Goal: Task Accomplishment & Management: Manage account settings

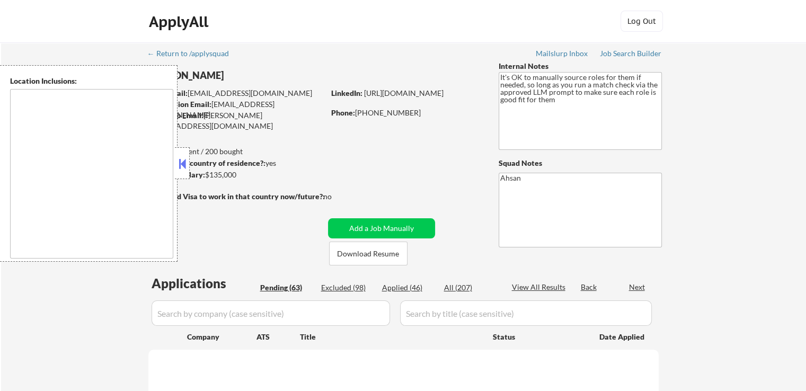
type textarea "[GEOGRAPHIC_DATA], [GEOGRAPHIC_DATA] [GEOGRAPHIC_DATA], [GEOGRAPHIC_DATA] [GEOG…"
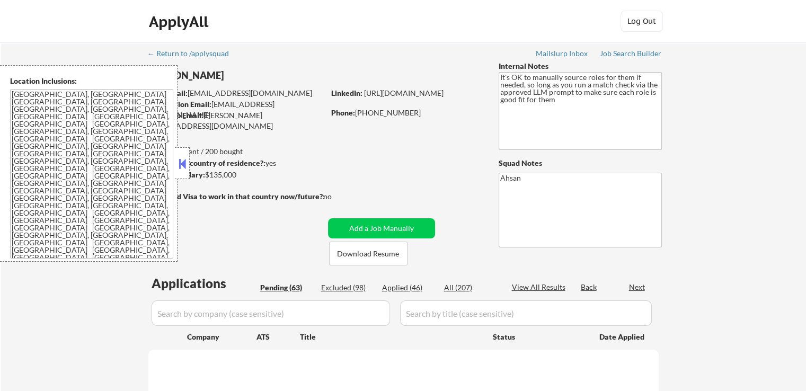
select select ""pending""
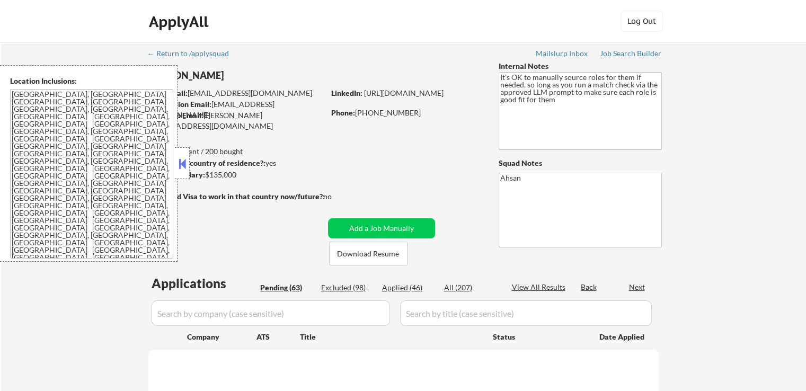
select select ""pending""
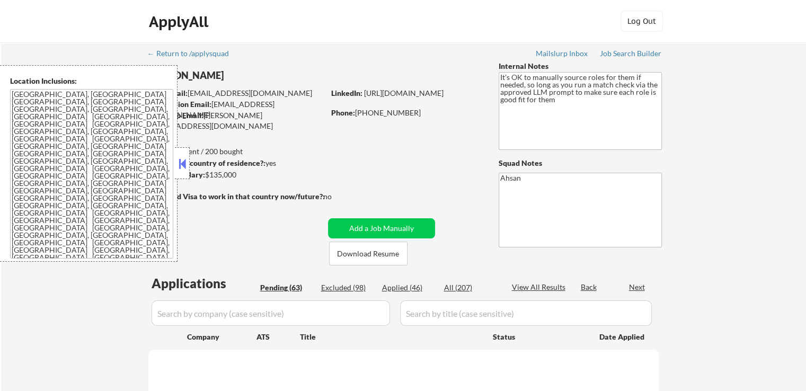
select select ""pending""
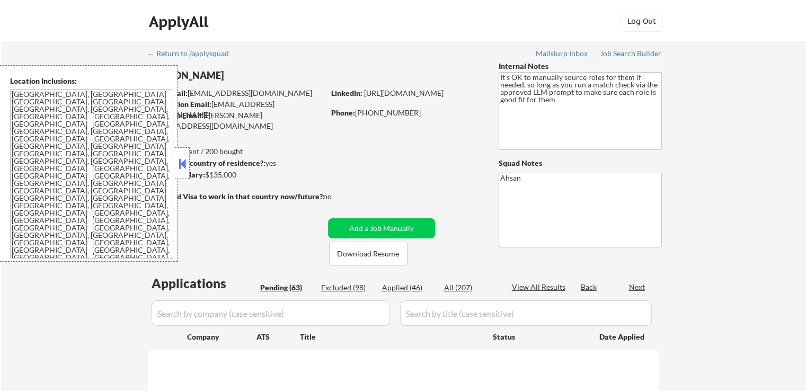
select select ""pending""
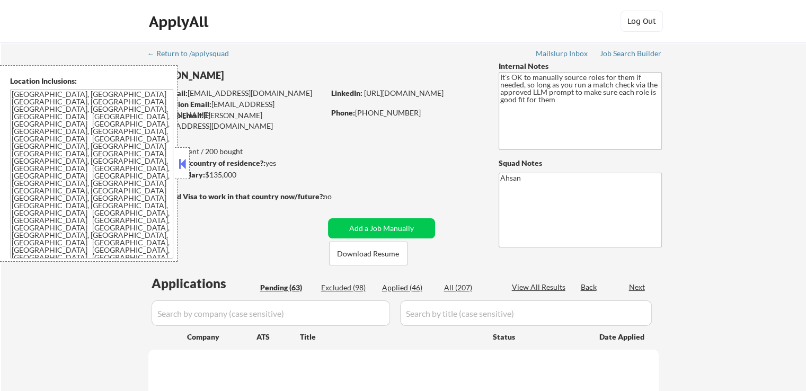
select select ""pending""
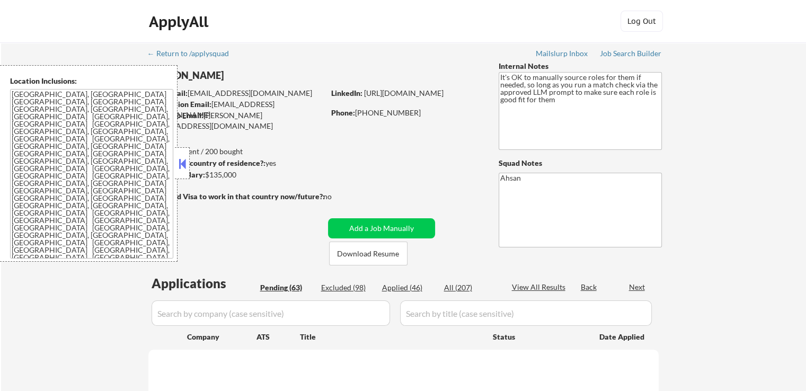
select select ""pending""
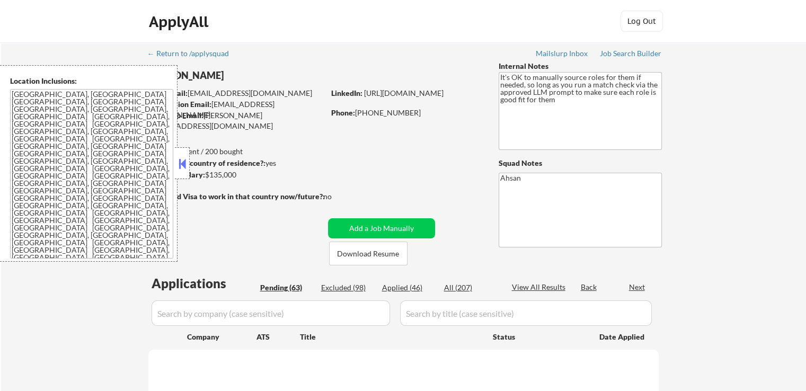
select select ""pending""
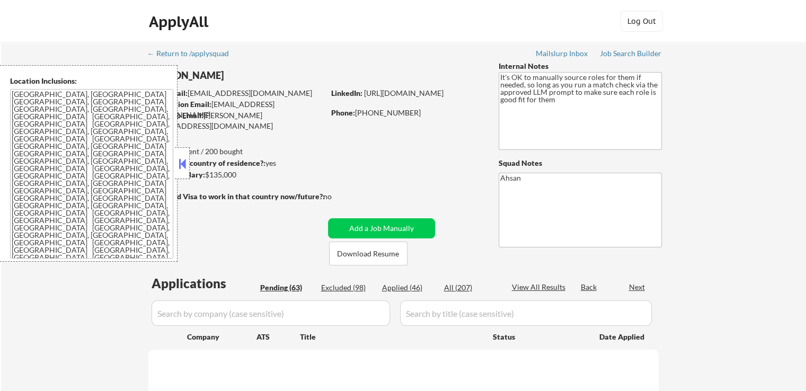
select select ""pending""
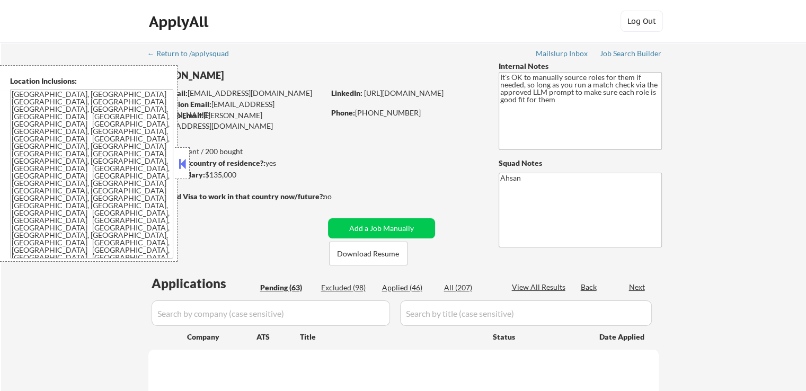
select select ""pending""
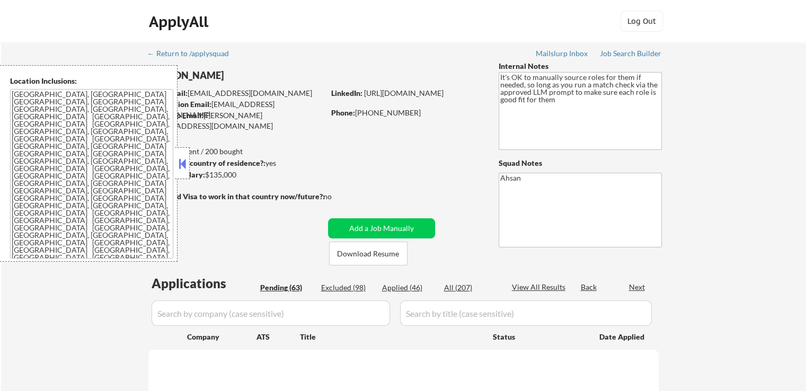
select select ""pending""
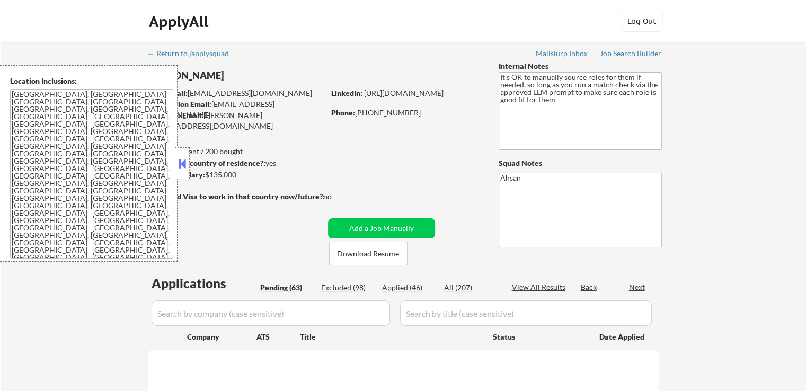
select select ""pending""
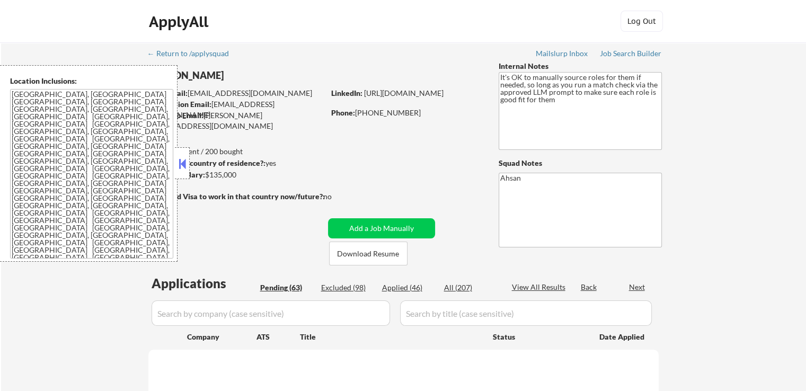
select select ""pending""
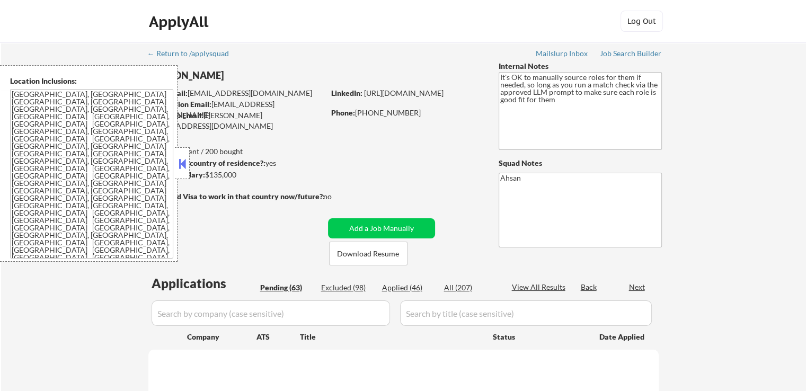
select select ""pending""
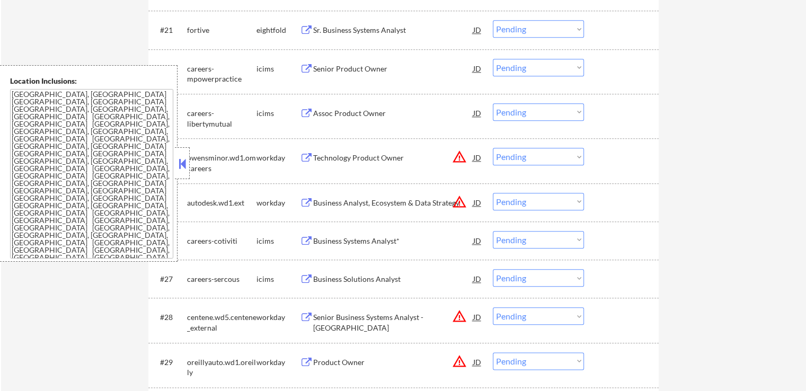
scroll to position [1113, 0]
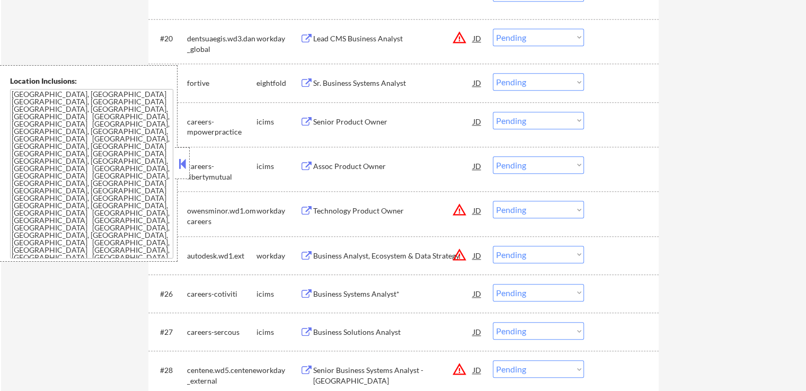
click at [311, 84] on button at bounding box center [306, 83] width 13 height 10
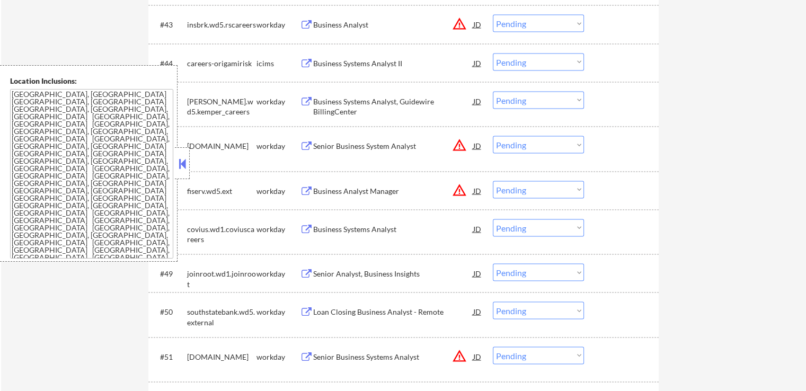
scroll to position [2119, 0]
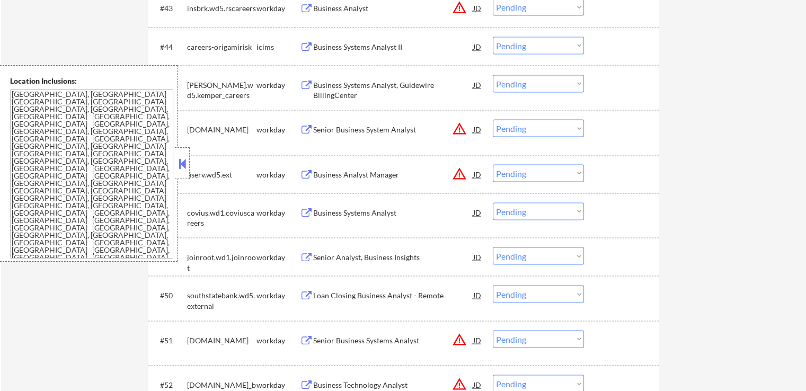
click at [310, 218] on button at bounding box center [306, 213] width 13 height 10
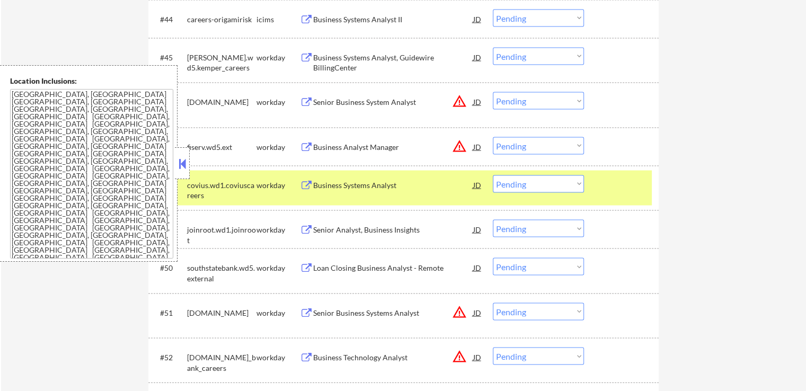
scroll to position [2172, 0]
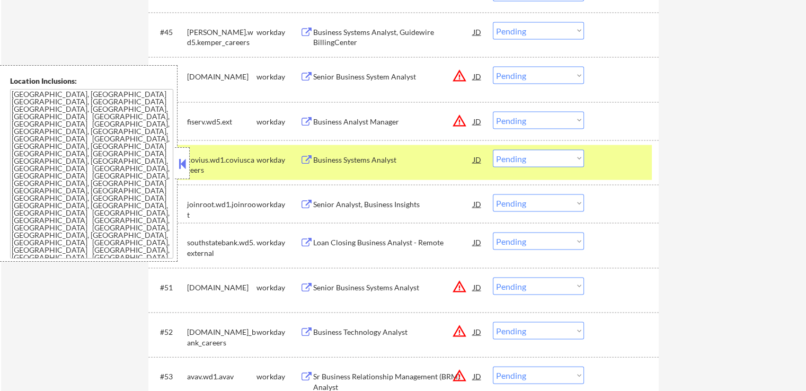
click at [528, 161] on select "Choose an option... Pending Applied Excluded (Questions) Excluded (Expired) Exc…" at bounding box center [538, 158] width 91 height 17
click at [493, 150] on select "Choose an option... Pending Applied Excluded (Questions) Excluded (Expired) Exc…" at bounding box center [538, 158] width 91 height 17
click at [310, 205] on button at bounding box center [306, 205] width 13 height 10
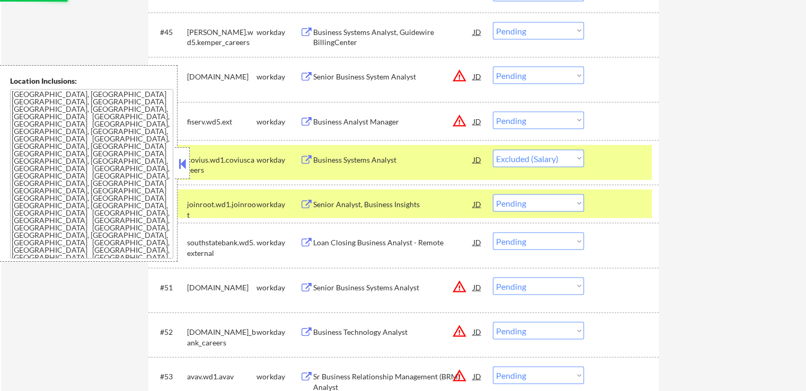
select select ""pending""
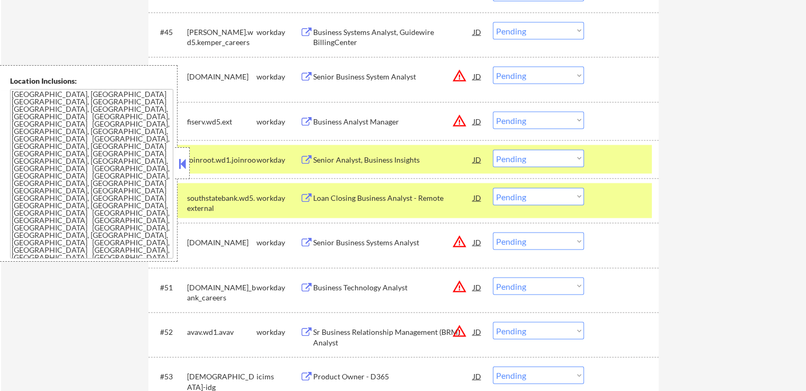
click at [539, 162] on select "Choose an option... Pending Applied Excluded (Questions) Excluded (Expired) Exc…" at bounding box center [538, 158] width 91 height 17
click at [493, 150] on select "Choose an option... Pending Applied Excluded (Questions) Excluded (Expired) Exc…" at bounding box center [538, 158] width 91 height 17
click at [300, 197] on button at bounding box center [306, 198] width 13 height 10
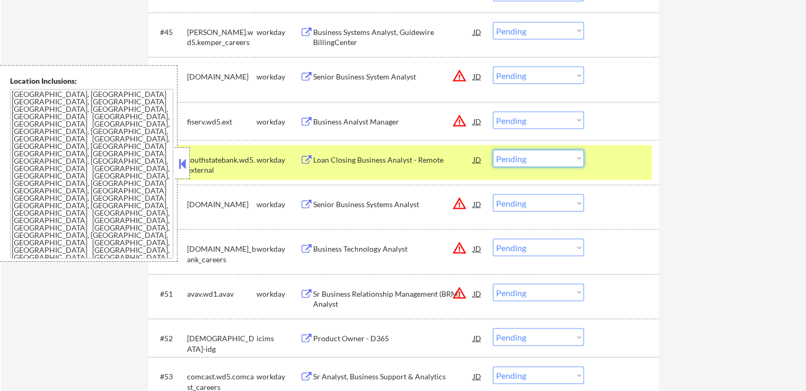
click at [508, 163] on select "Choose an option... Pending Applied Excluded (Questions) Excluded (Expired) Exc…" at bounding box center [538, 158] width 91 height 17
click at [493, 150] on select "Choose an option... Pending Applied Excluded (Questions) Excluded (Expired) Exc…" at bounding box center [538, 158] width 91 height 17
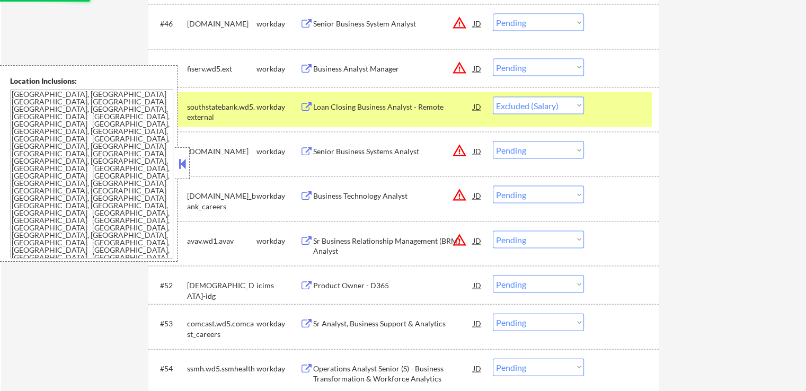
scroll to position [2278, 0]
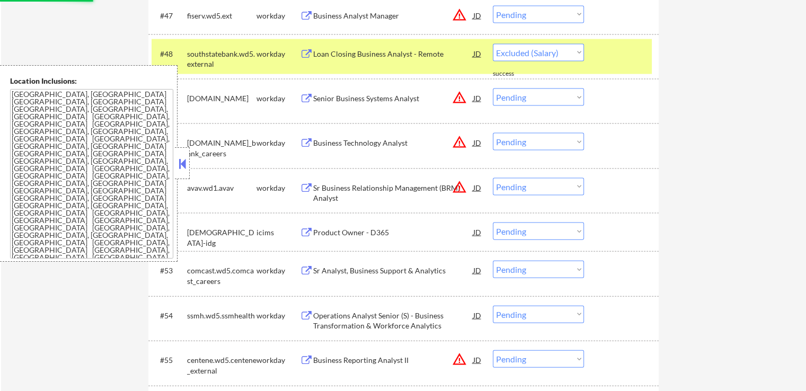
click at [305, 274] on button at bounding box center [306, 271] width 13 height 10
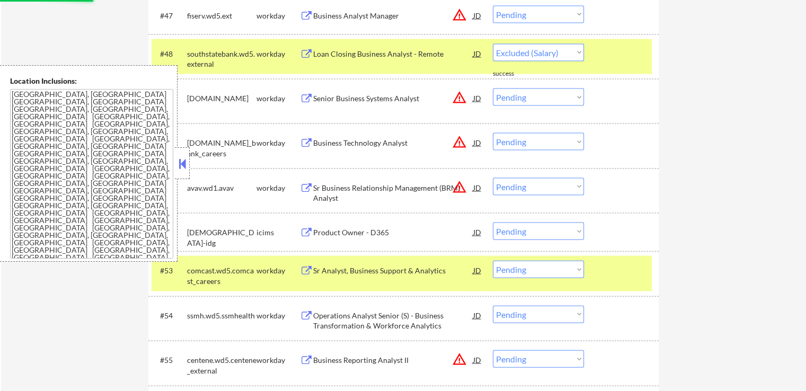
select select ""pending""
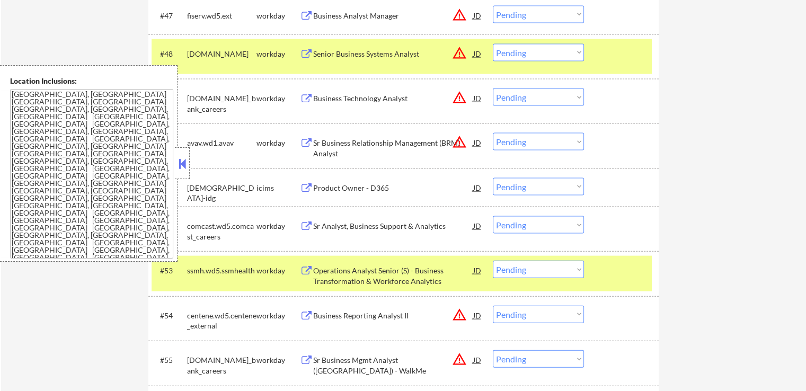
click at [302, 225] on button at bounding box center [306, 226] width 13 height 10
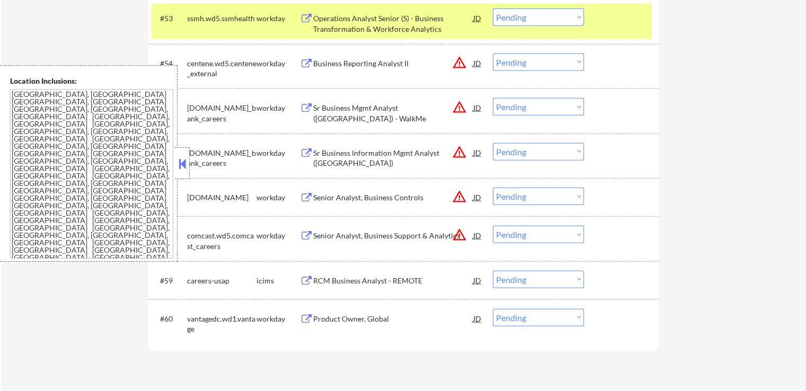
scroll to position [2543, 0]
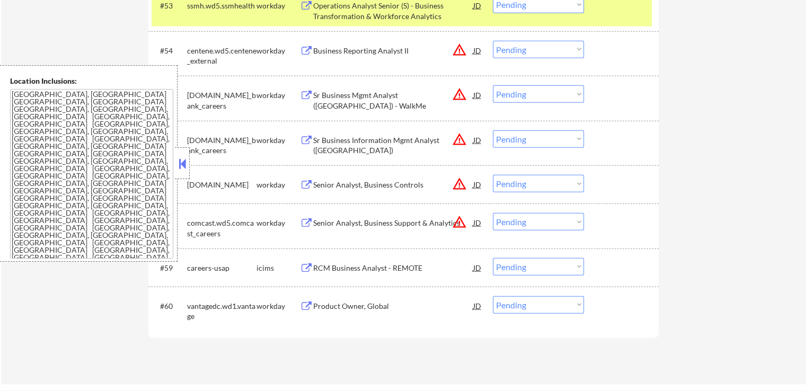
click at [309, 306] on button at bounding box center [306, 306] width 13 height 10
